Goal: Task Accomplishment & Management: Complete application form

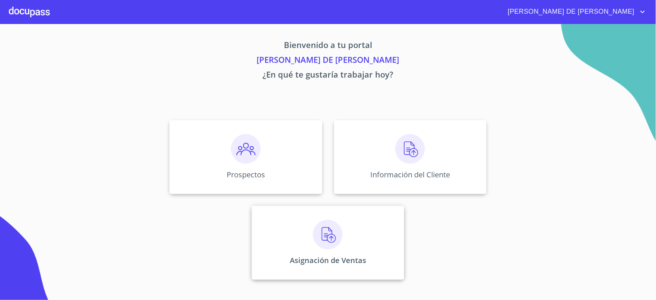
click at [327, 246] on img at bounding box center [328, 235] width 30 height 30
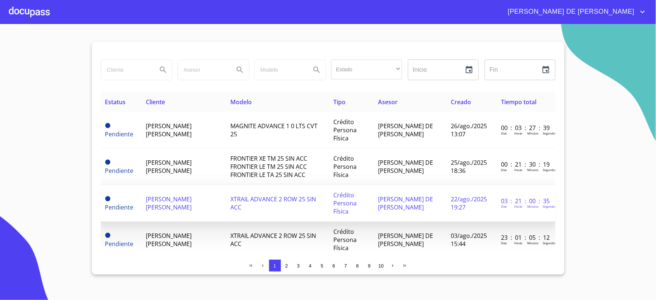
click at [190, 197] on span "[PERSON_NAME] [PERSON_NAME]" at bounding box center [169, 203] width 46 height 16
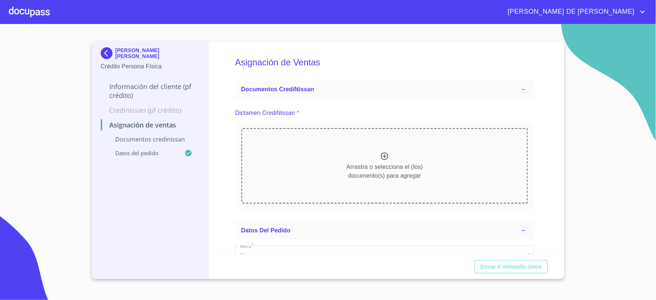
click at [381, 157] on icon at bounding box center [384, 155] width 7 height 7
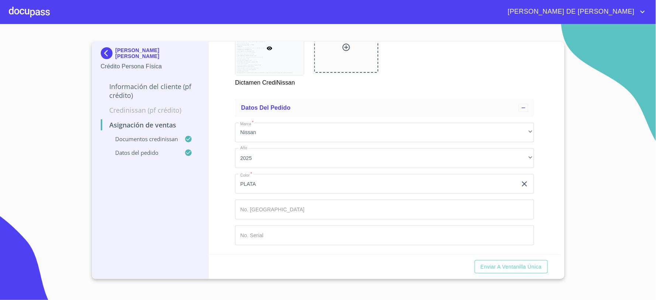
scroll to position [448, 0]
click at [325, 207] on input "Marca   *" at bounding box center [384, 209] width 299 height 20
type input "148951"
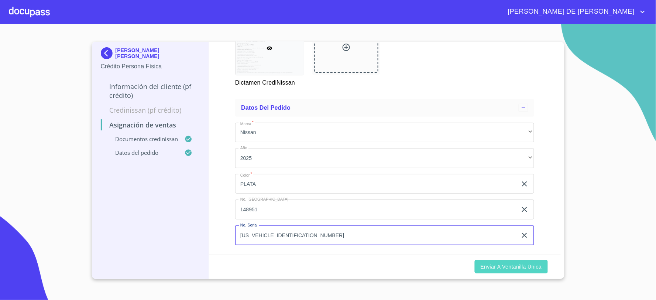
type input "[US_VEHICLE_IDENTIFICATION_NUMBER]"
click at [504, 266] on span "Enviar a Ventanilla única" at bounding box center [510, 266] width 61 height 9
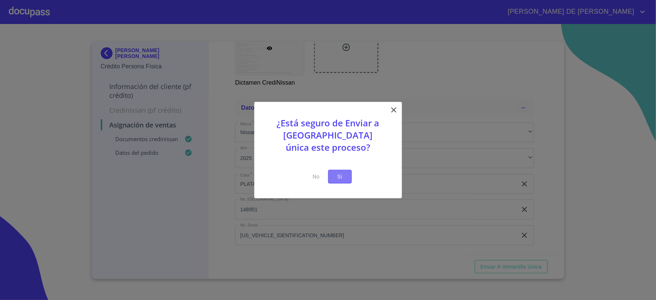
click at [337, 179] on span "Si" at bounding box center [340, 176] width 12 height 9
